Goal: Task Accomplishment & Management: Manage account settings

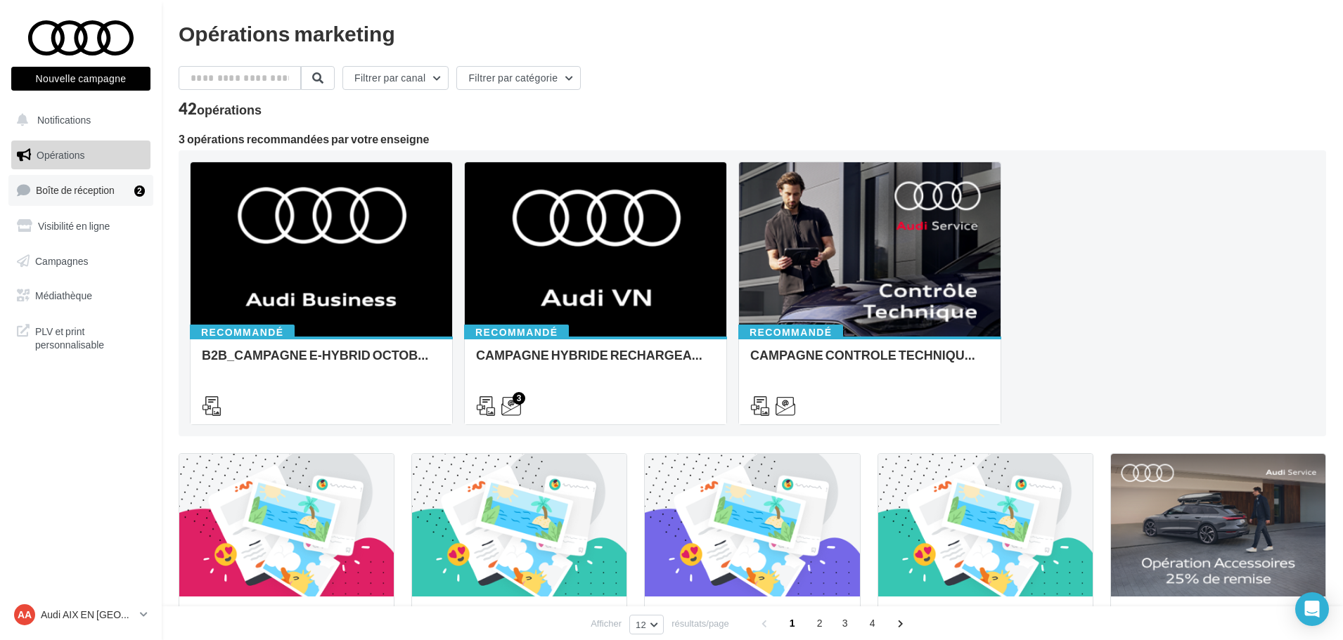
click at [103, 192] on span "Boîte de réception" at bounding box center [75, 190] width 79 height 12
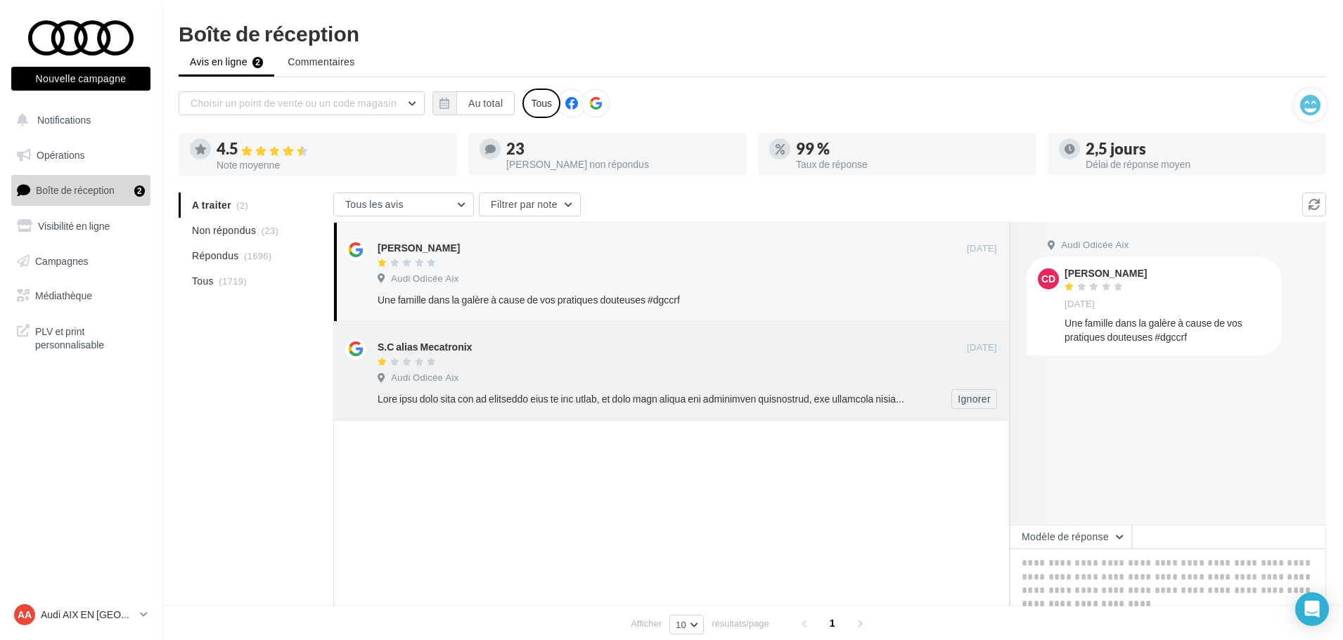
click at [548, 392] on div "Ignorer" at bounding box center [693, 399] width 631 height 20
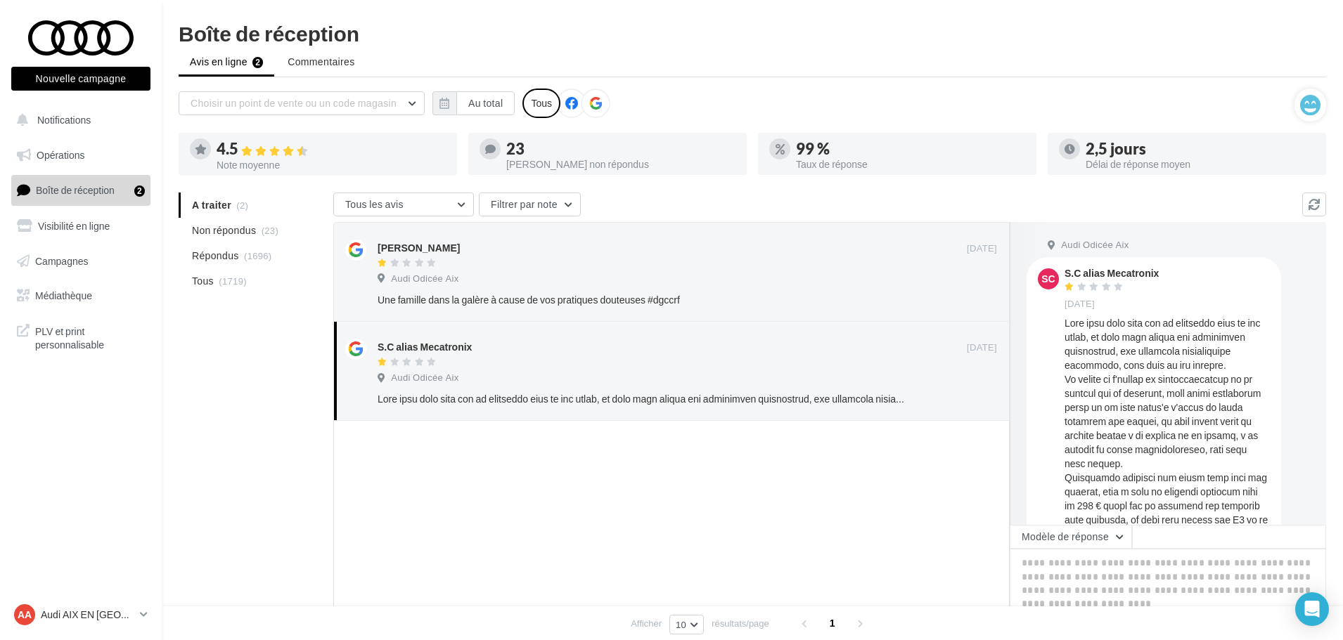
scroll to position [70, 0]
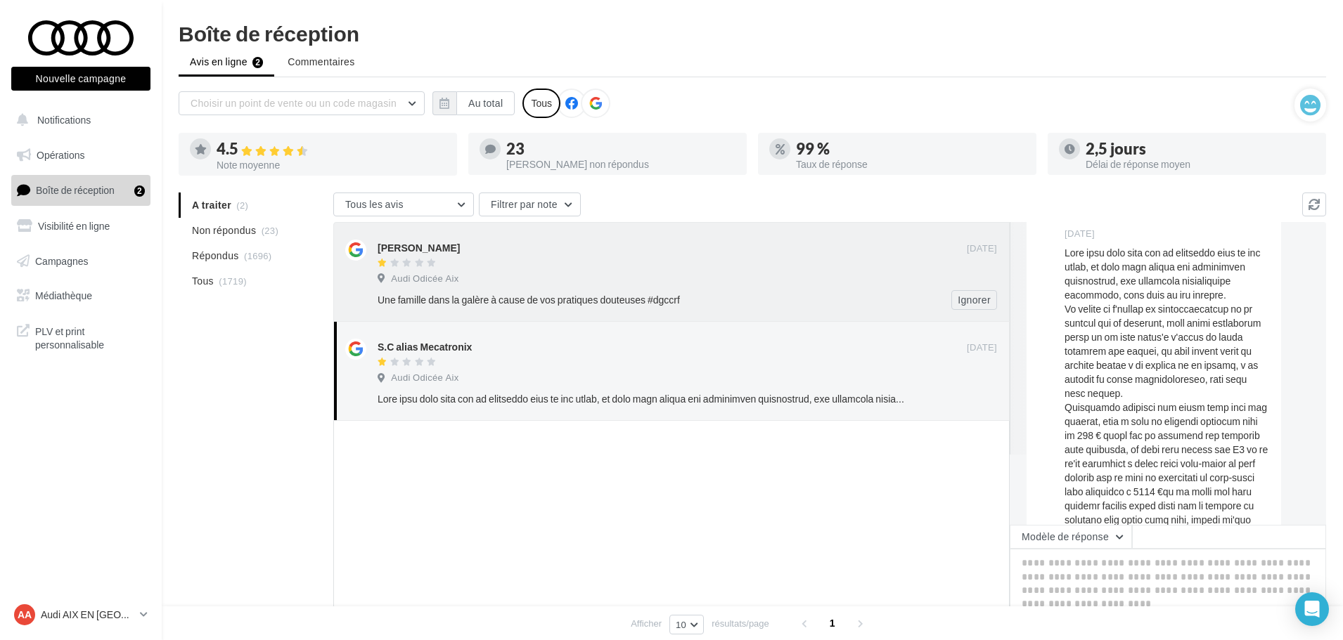
click at [508, 301] on div "Une famille dans la galère à cause de vos pratiques douteuses #dgccrf" at bounding box center [642, 300] width 528 height 14
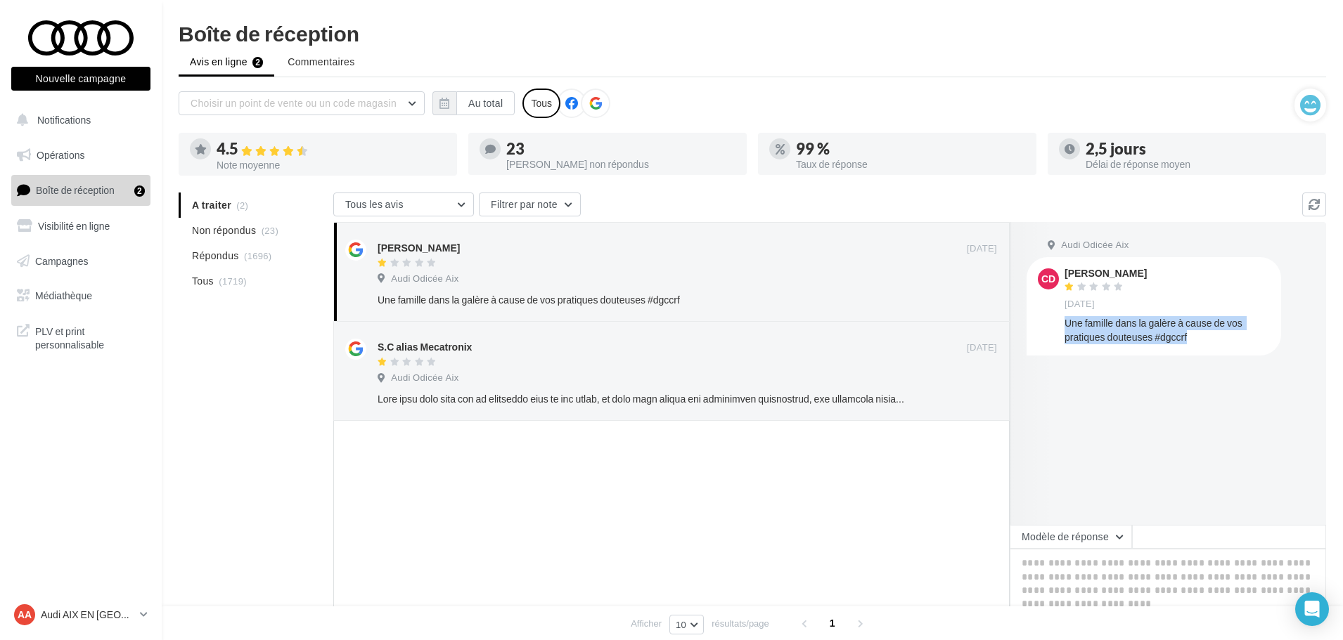
drag, startPoint x: 1062, startPoint y: 320, endPoint x: 1206, endPoint y: 342, distance: 146.4
click at [1206, 342] on div "CD [PERSON_NAME] [DATE] Une famille dans la galère à cause de vos pratiques dou…" at bounding box center [1154, 306] width 232 height 75
copy div "Une famille dans la galère à cause de vos pratiques douteuses #dgccrf"
click at [689, 354] on div "S.C alias Mecatronix" at bounding box center [672, 346] width 589 height 15
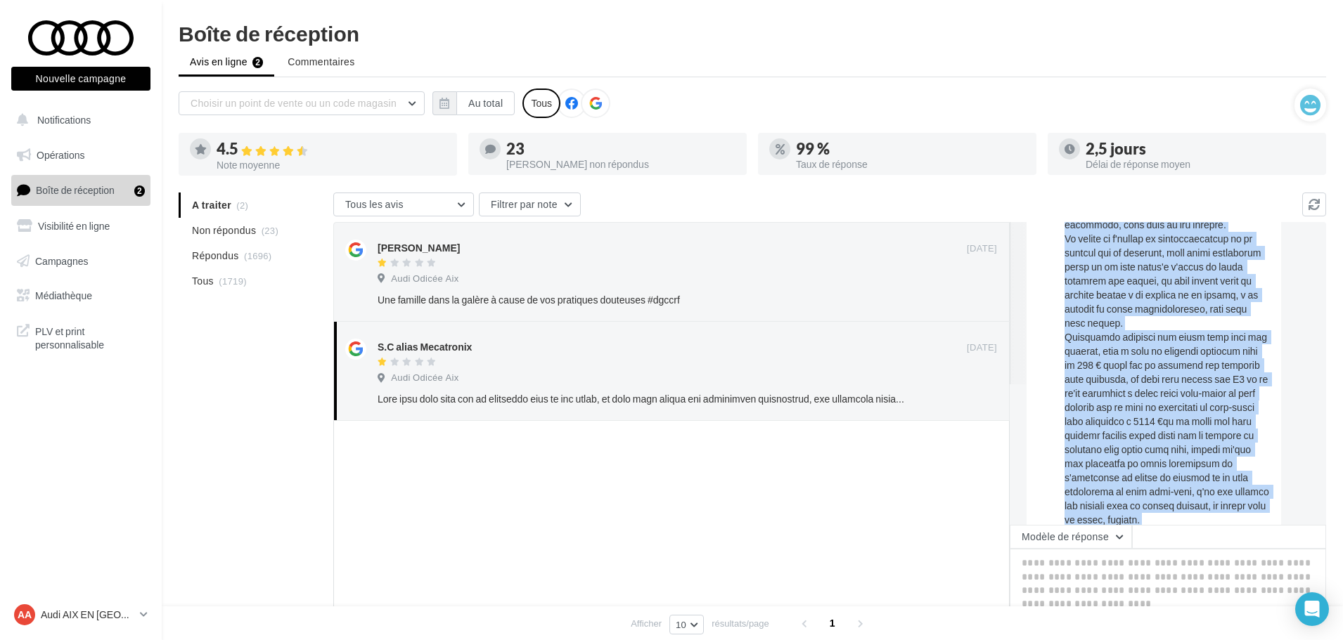
scroll to position [212, 0]
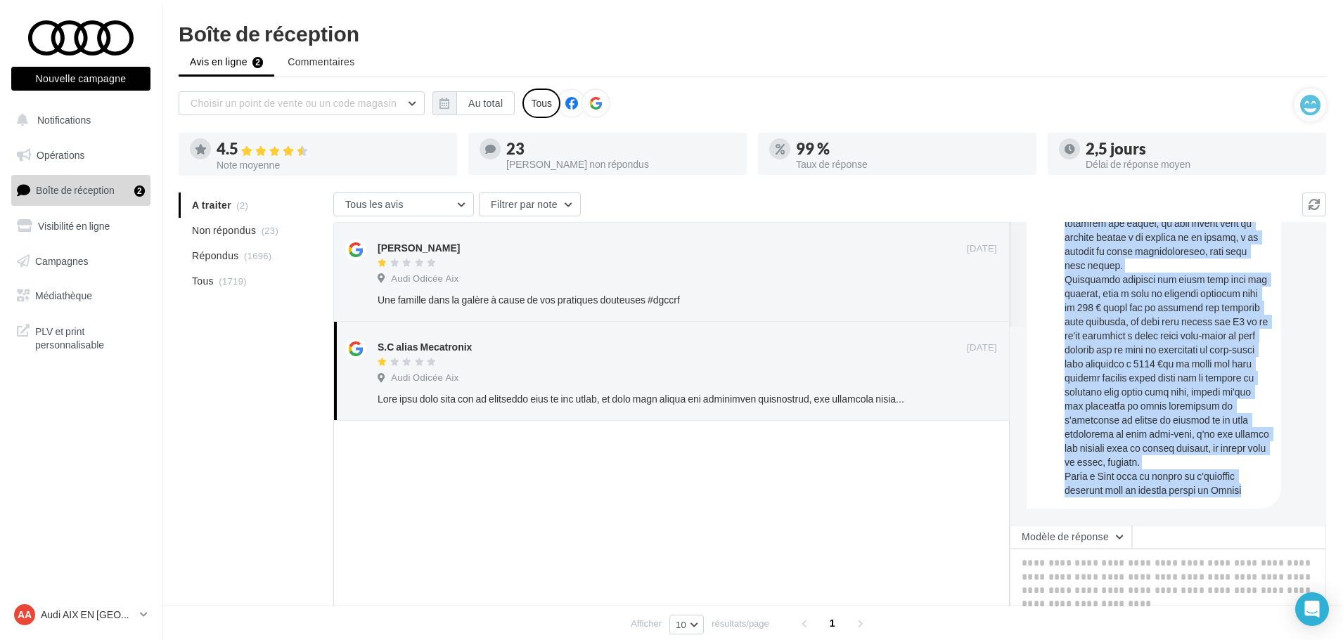
drag, startPoint x: 1062, startPoint y: 323, endPoint x: 1275, endPoint y: 497, distance: 274.8
click at [1275, 497] on div "Audi Odicée Aix SC S.C alias Mecatronix [DATE]" at bounding box center [1167, 274] width 283 height 467
copy div "Lore ipsu dolo sita con ad elitseddo eius te inc utlab, et dolo magn aliqua eni…"
drag, startPoint x: 1154, startPoint y: 349, endPoint x: 1154, endPoint y: 371, distance: 21.8
click at [1154, 349] on div at bounding box center [1166, 308] width 205 height 380
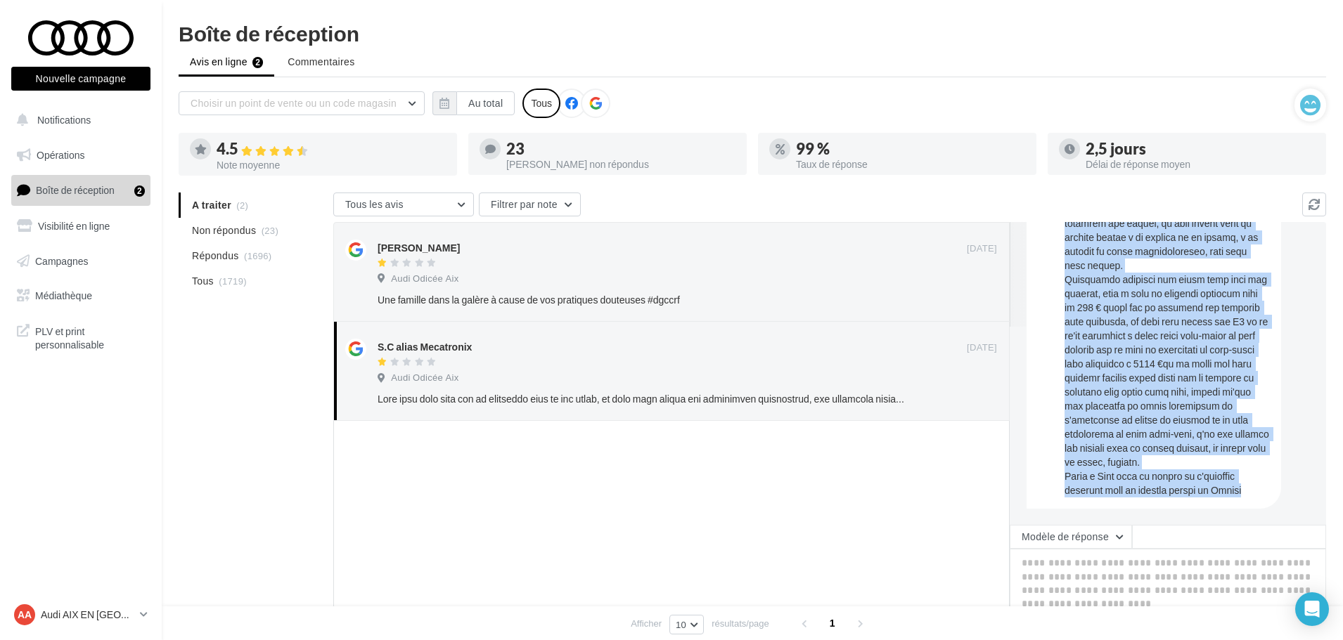
drag, startPoint x: 1066, startPoint y: 320, endPoint x: 1255, endPoint y: 495, distance: 257.7
click at [1255, 495] on div at bounding box center [1166, 308] width 205 height 380
copy div "Lore ipsu dolo sita con ad elitseddo eius te inc utlab, et dolo magn aliqua eni…"
click at [1211, 467] on div at bounding box center [1166, 308] width 205 height 380
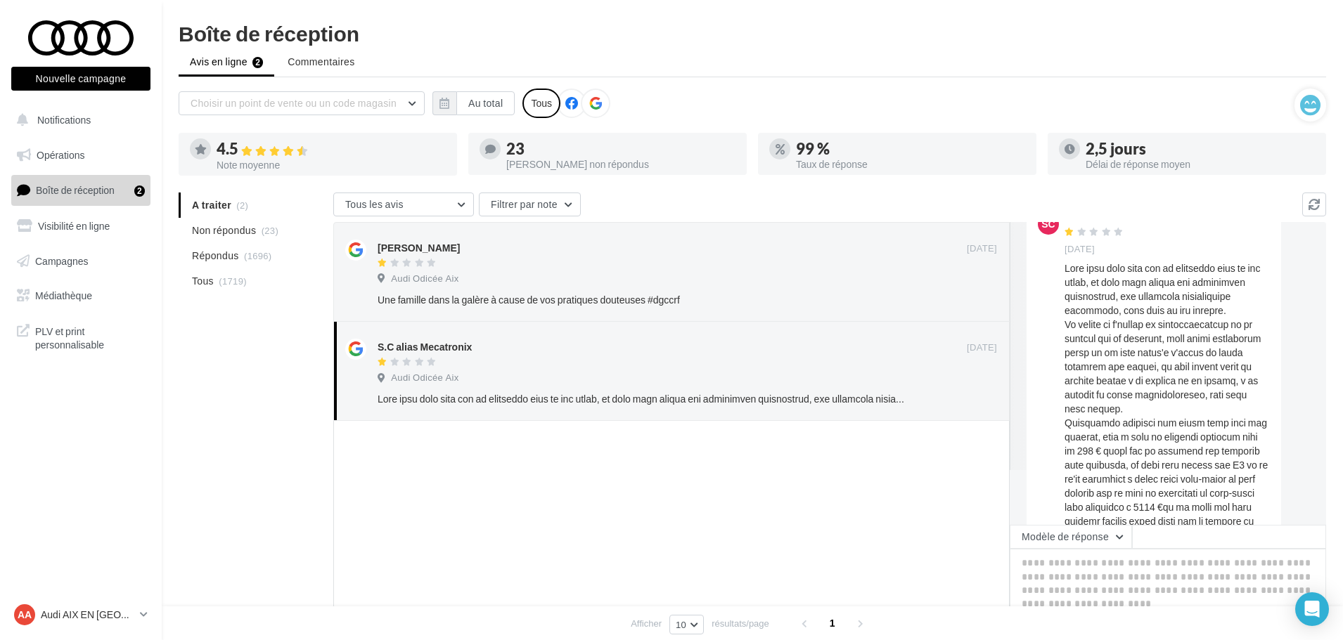
scroll to position [0, 0]
